Goal: Task Accomplishment & Management: Complete application form

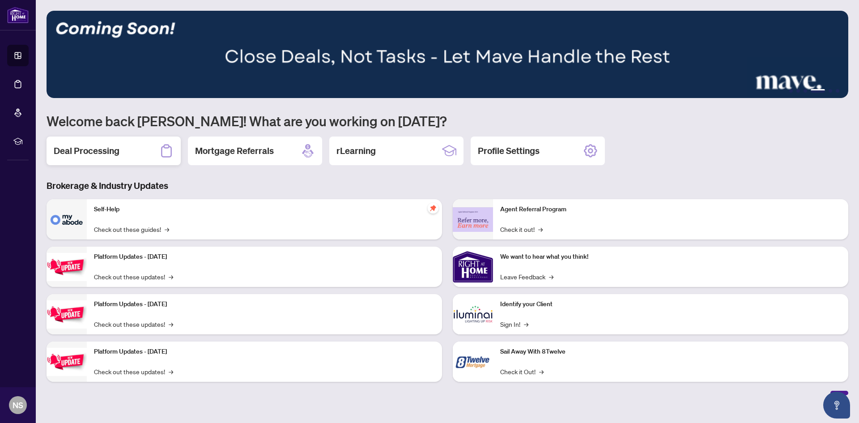
click at [73, 151] on h2 "Deal Processing" at bounding box center [87, 150] width 66 height 13
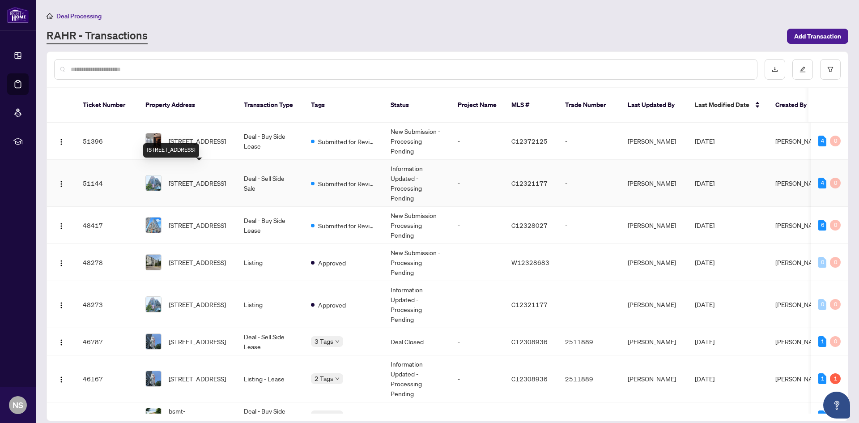
click at [215, 178] on span "[STREET_ADDRESS]" at bounding box center [197, 183] width 57 height 10
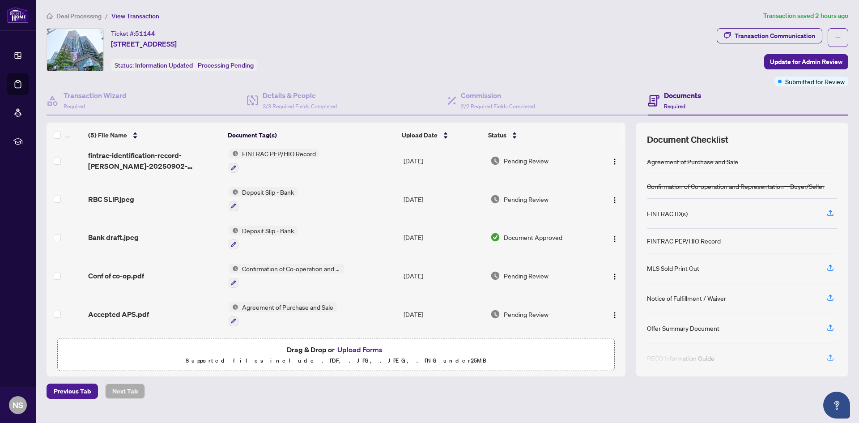
scroll to position [8, 0]
click at [369, 350] on button "Upload Forms" at bounding box center [360, 350] width 51 height 12
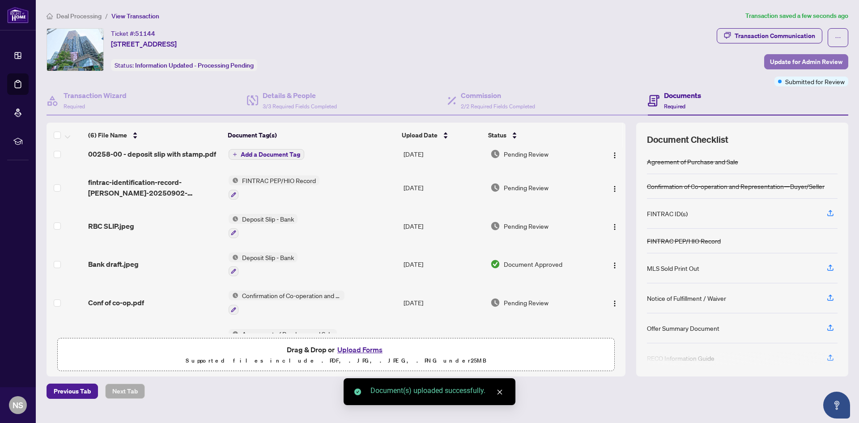
click at [822, 61] on span "Update for Admin Review" at bounding box center [806, 62] width 72 height 14
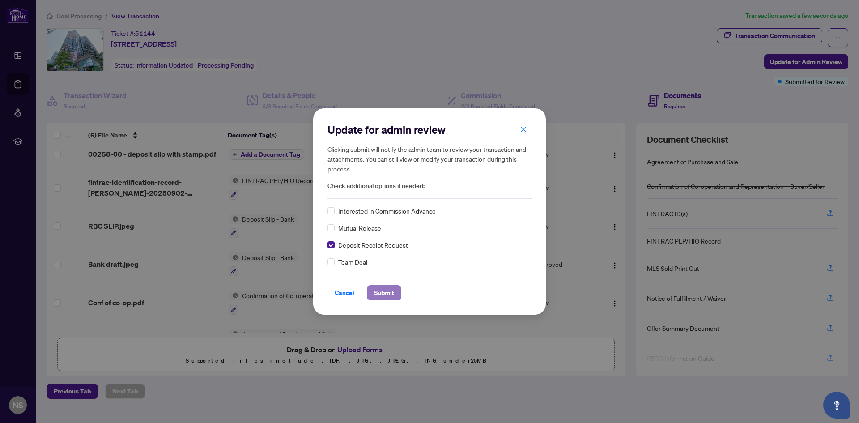
click at [376, 293] on span "Submit" at bounding box center [384, 292] width 20 height 14
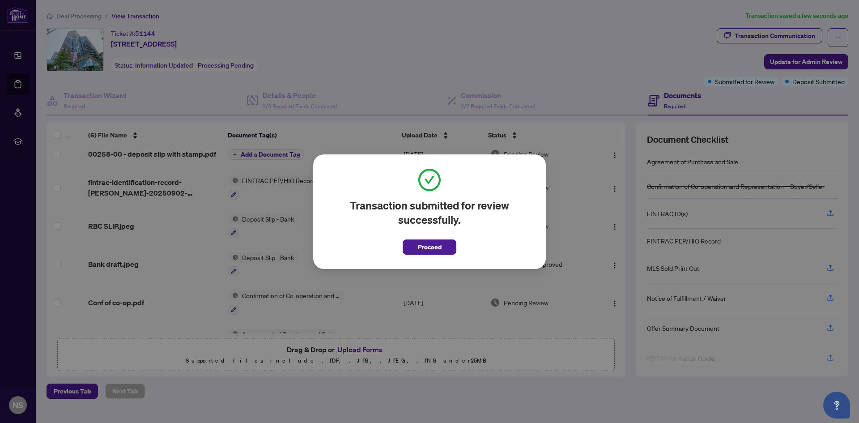
click at [246, 153] on div "Transaction submitted for review successfully. Proceed Cancel OK" at bounding box center [429, 211] width 859 height 423
click at [424, 246] on span "Proceed" at bounding box center [430, 247] width 24 height 14
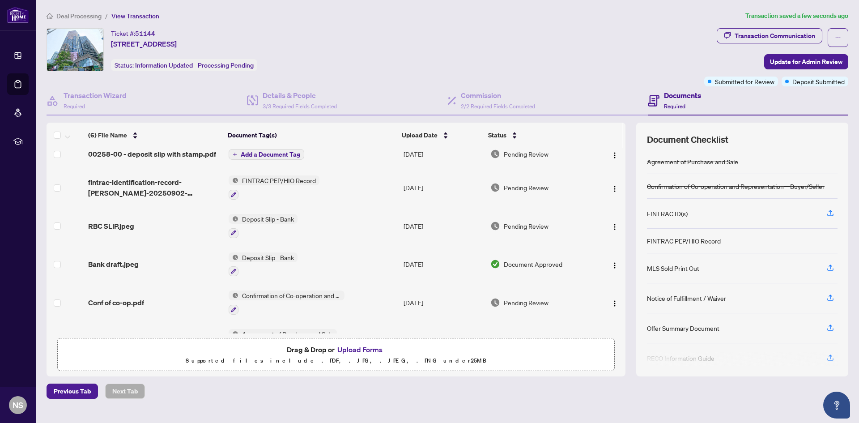
click at [252, 156] on span "Add a Document Tag" at bounding box center [270, 154] width 59 height 6
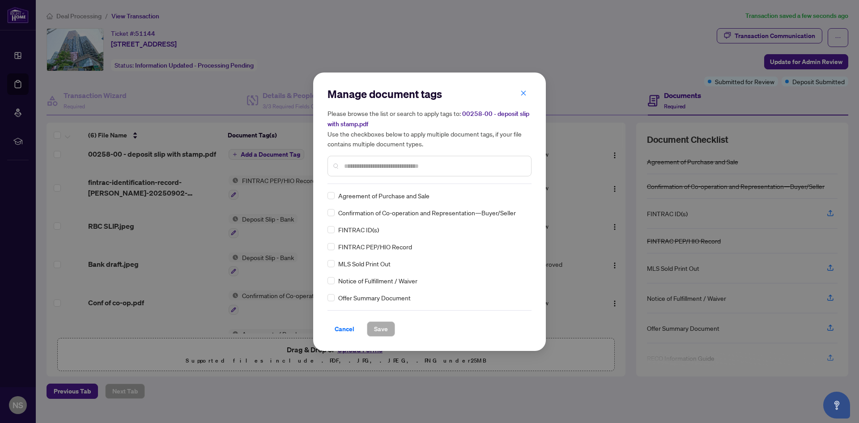
scroll to position [0, 0]
click at [343, 166] on div at bounding box center [429, 166] width 204 height 21
click at [352, 166] on input "text" at bounding box center [434, 166] width 180 height 10
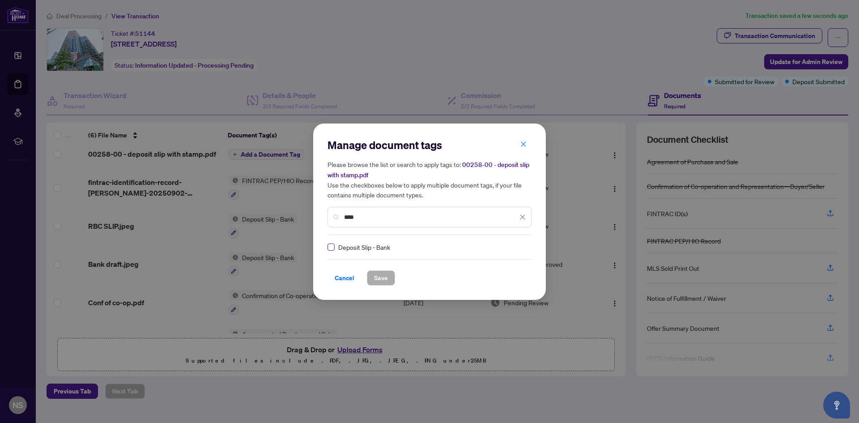
type input "****"
click at [387, 276] on span "Save" at bounding box center [381, 278] width 14 height 14
